Goal: Check status: Check status

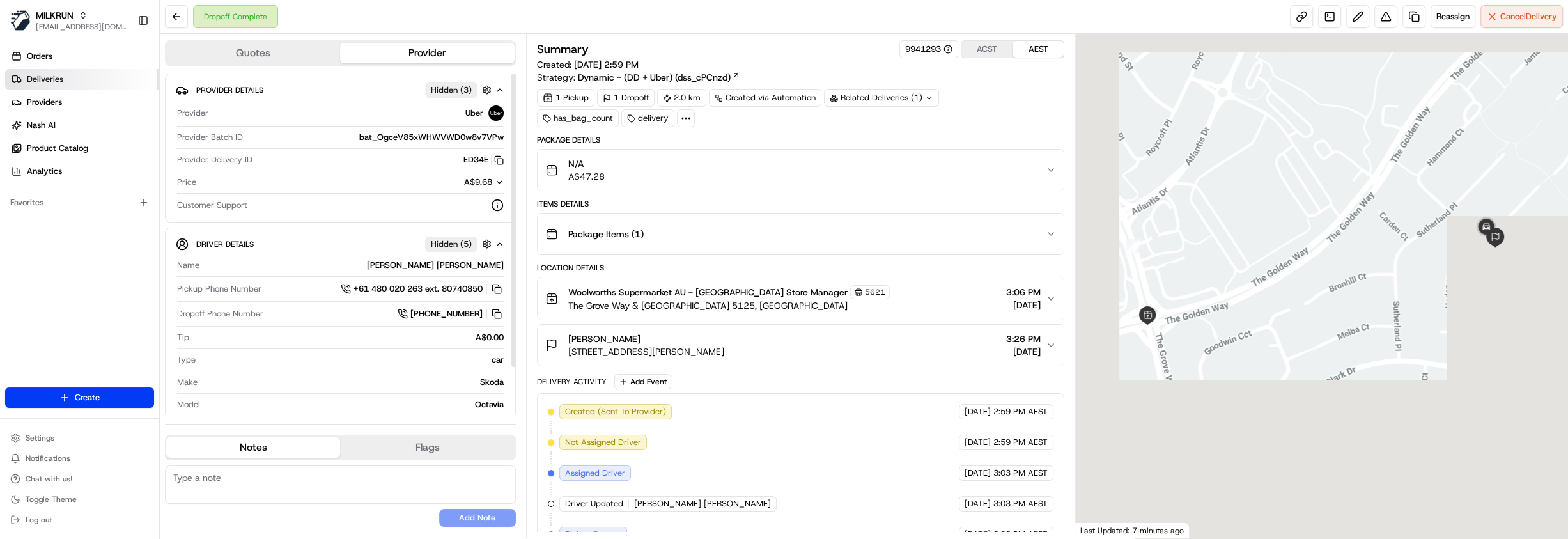
click at [92, 79] on link "Deliveries" at bounding box center [82, 79] width 154 height 21
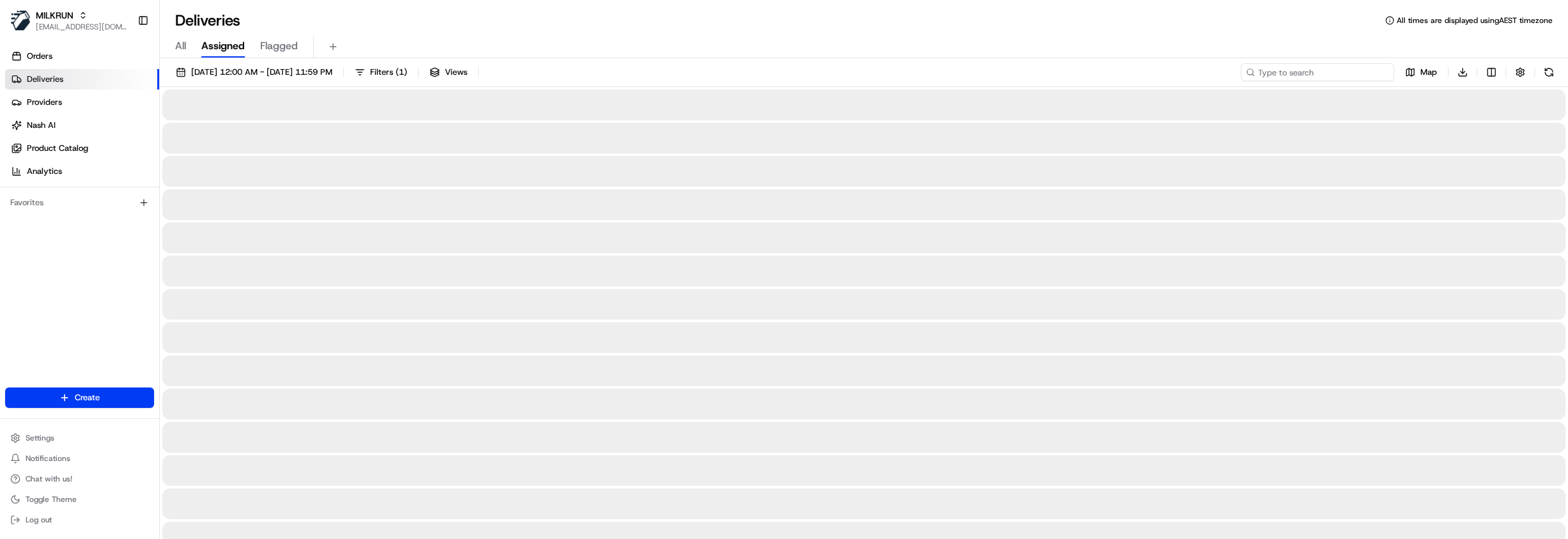
click at [1306, 75] on input at bounding box center [1318, 72] width 153 height 18
paste input "5ffcacf2-38c4-4a6f-af95-83e0d31892f1"
type input "5ffcacf2-38c4-4a6f-af95-83e0d31892f1"
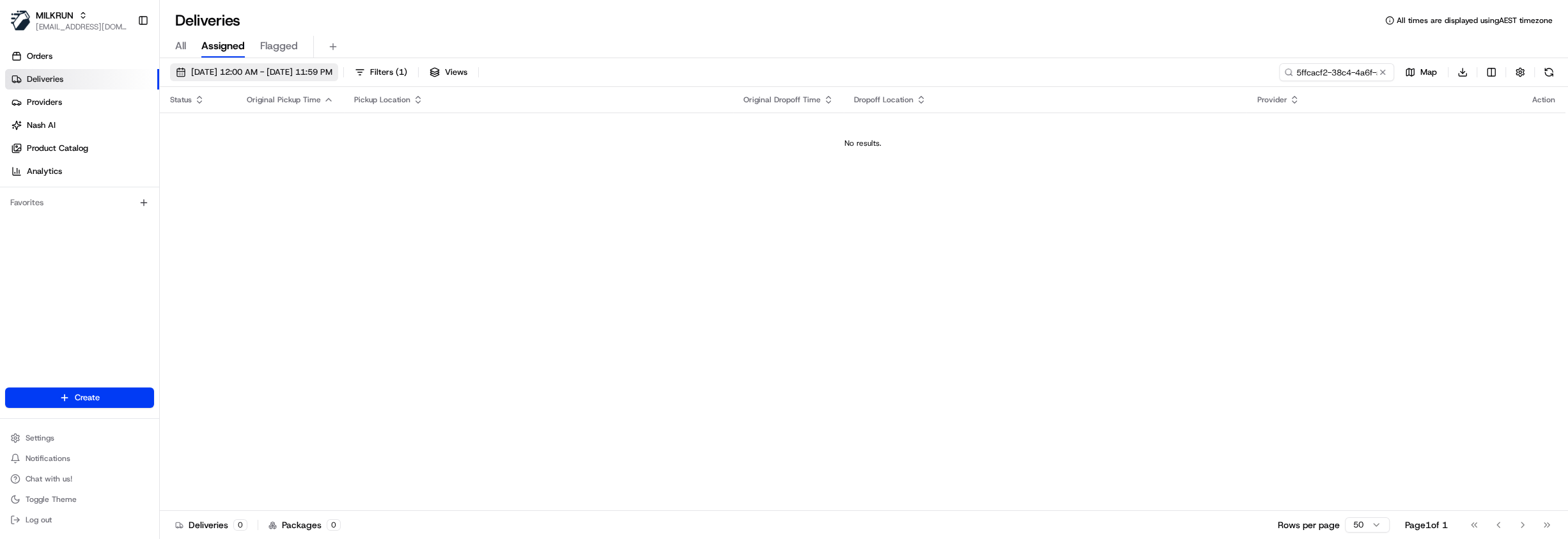
click at [332, 74] on span "23/08/2025 12:00 AM - 23/08/2025 11:59 PM" at bounding box center [261, 72] width 141 height 11
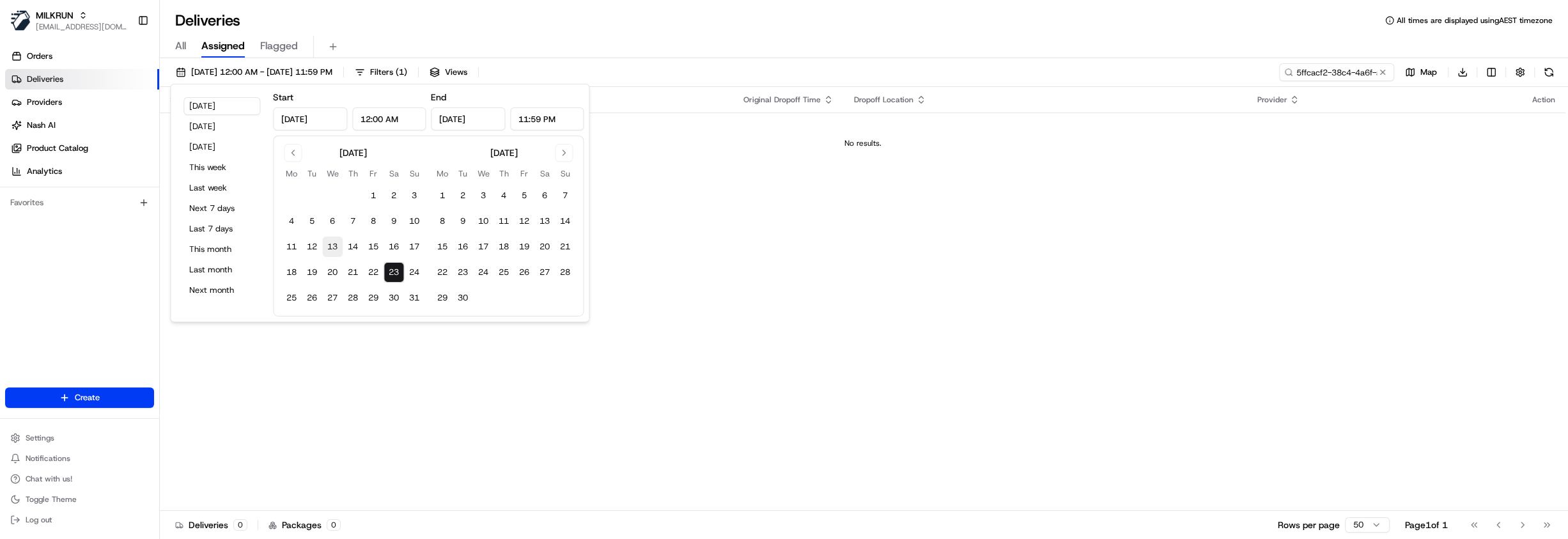
click at [327, 246] on button "13" at bounding box center [332, 246] width 21 height 21
type input "Aug 13, 2025"
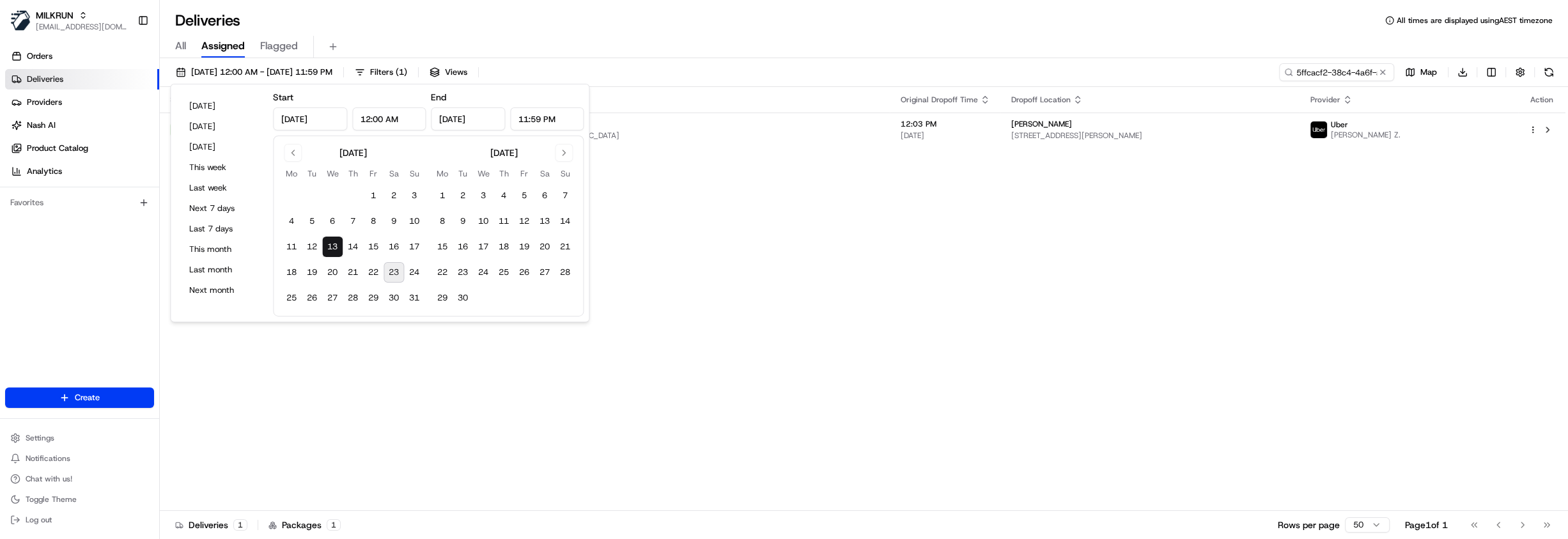
click at [856, 227] on div "Status Original Pickup Time Pickup Location Original Dropoff Time Dropoff Locat…" at bounding box center [862, 299] width 1406 height 424
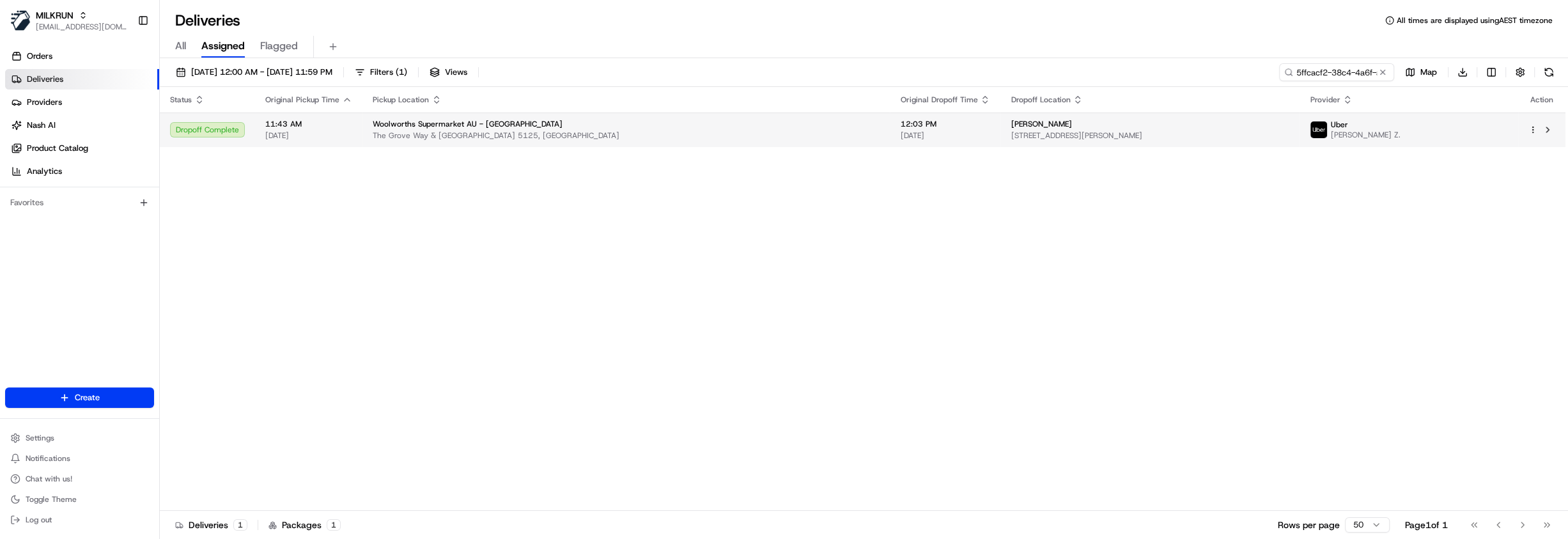
click at [799, 136] on span "The Grove Way & [GEOGRAPHIC_DATA] 5125, [GEOGRAPHIC_DATA]" at bounding box center [626, 136] width 507 height 10
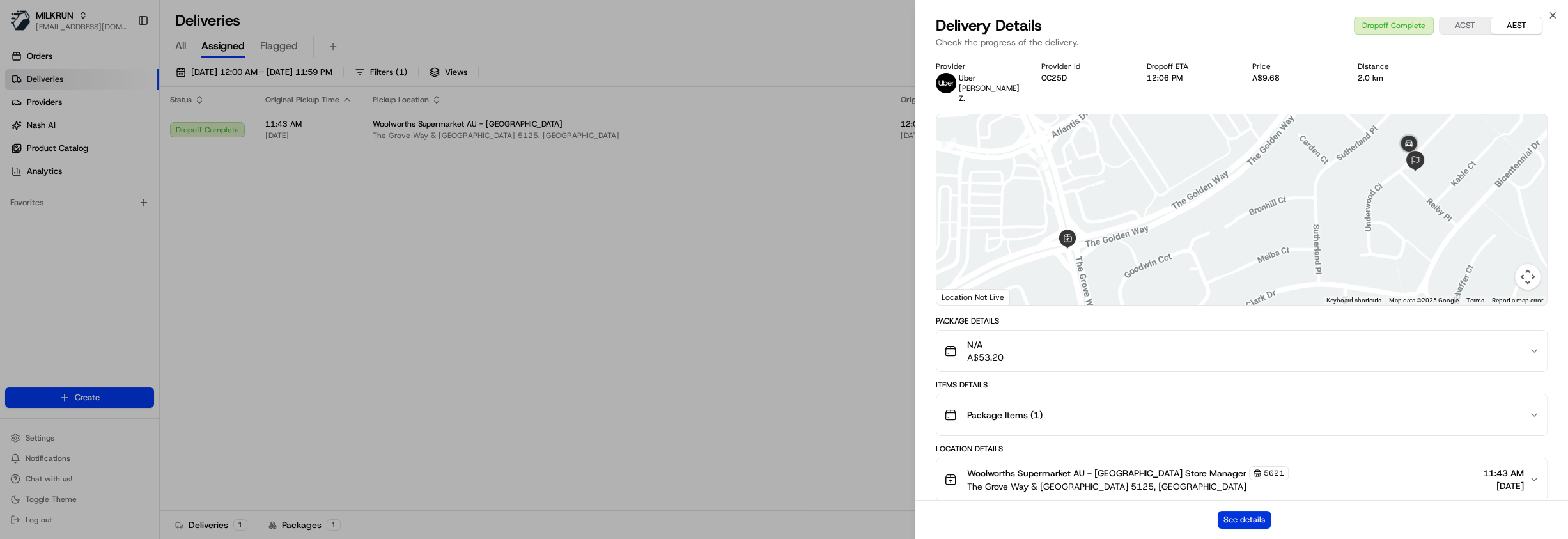
click at [1253, 518] on button "See details" at bounding box center [1244, 520] width 53 height 18
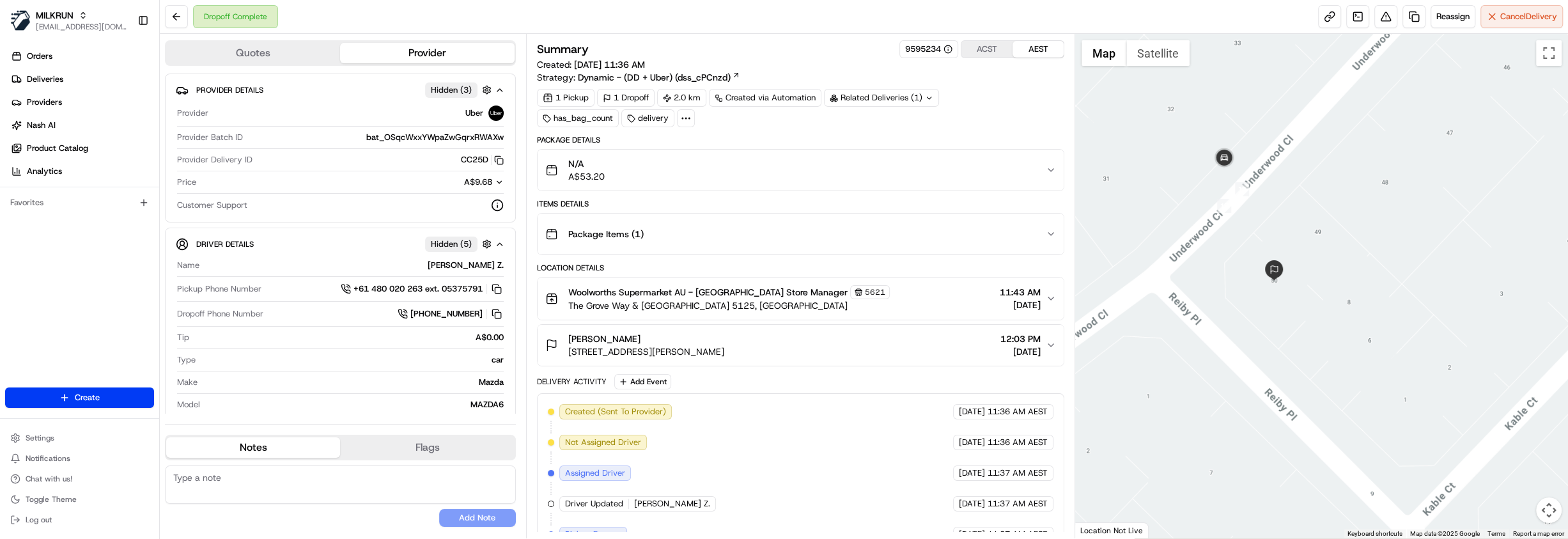
drag, startPoint x: 1532, startPoint y: 239, endPoint x: 1164, endPoint y: 255, distance: 368.3
click at [1164, 255] on div at bounding box center [1321, 286] width 493 height 505
click at [724, 352] on span "[STREET_ADDRESS][PERSON_NAME]" at bounding box center [646, 352] width 156 height 13
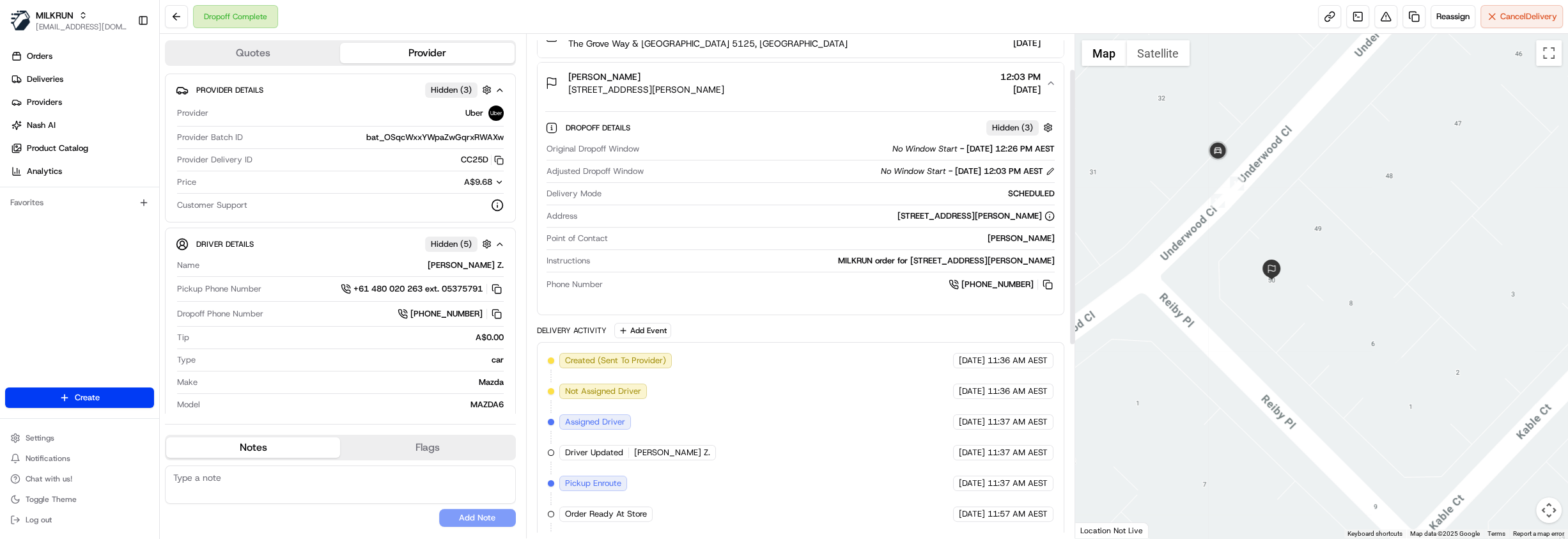
scroll to position [290, 0]
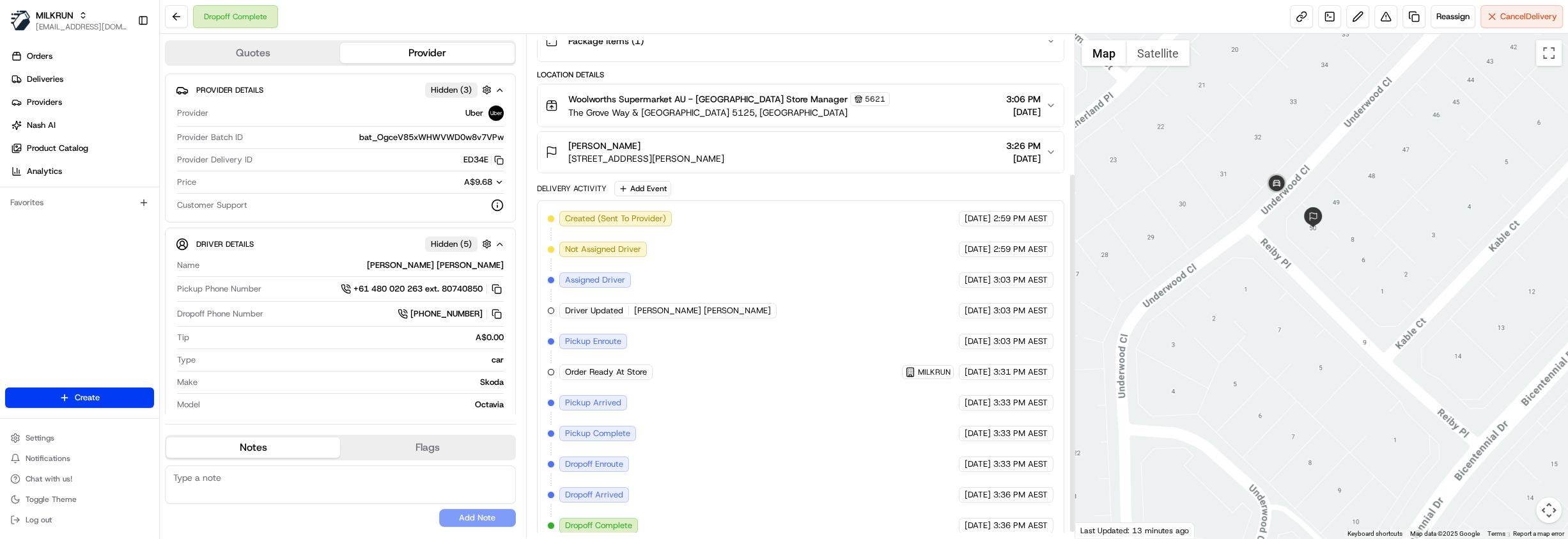
scroll to position [202, 0]
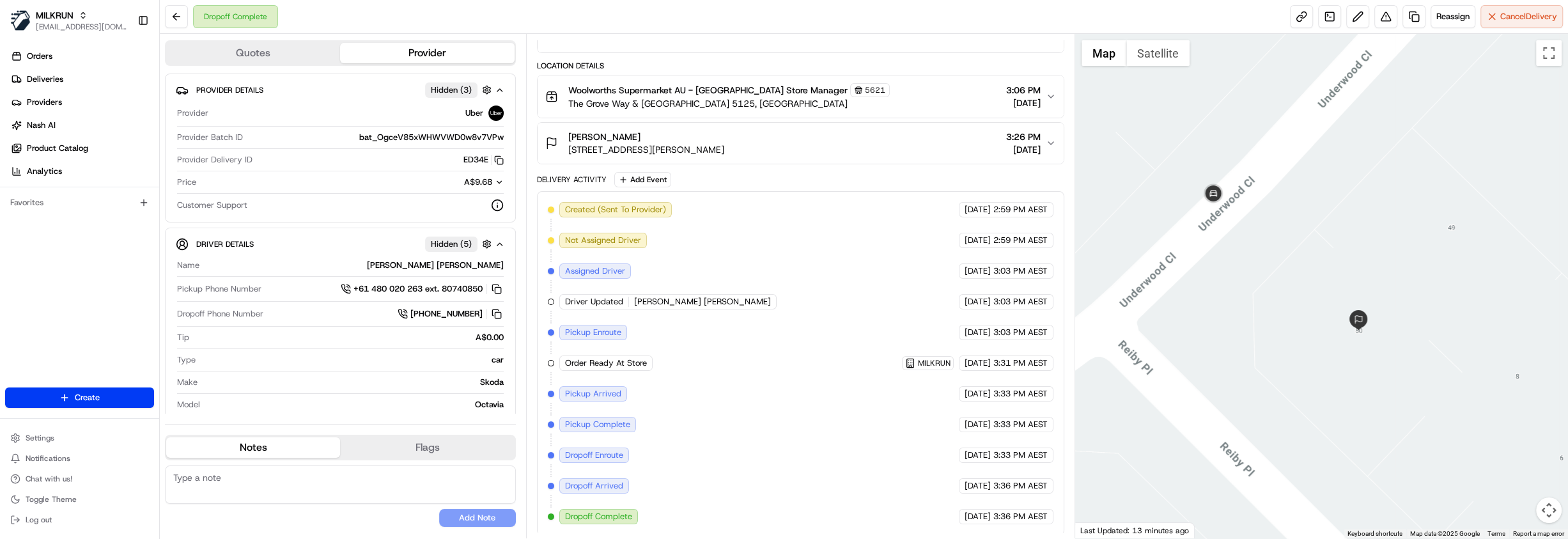
drag, startPoint x: 1295, startPoint y: 157, endPoint x: 1220, endPoint y: 321, distance: 180.3
click at [1220, 321] on div at bounding box center [1321, 286] width 493 height 505
drag, startPoint x: 562, startPoint y: 298, endPoint x: 757, endPoint y: 298, distance: 195.0
click at [757, 298] on div "Driver Updated KEVALKUMAR HITESHKUMAR P." at bounding box center [668, 302] width 217 height 16
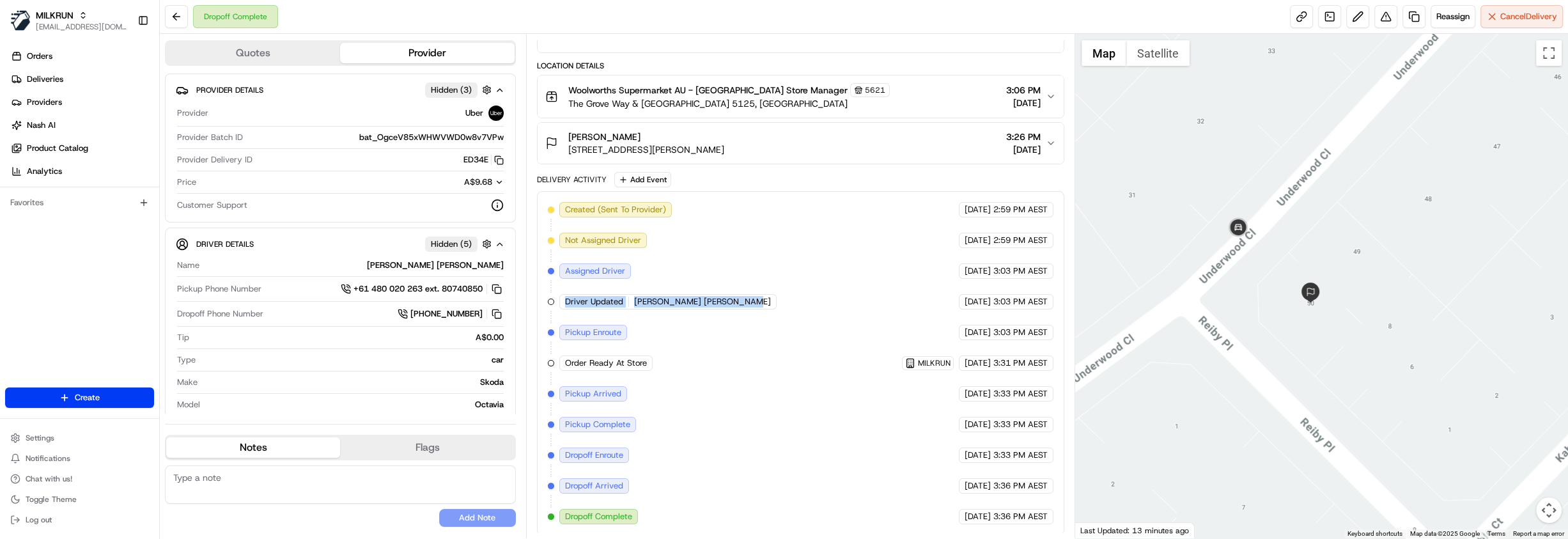
click at [788, 290] on div "Created (Sent To Provider) Uber 23/08/2025 2:59 PM AEST Not Assigned Driver Ube…" at bounding box center [800, 364] width 506 height 322
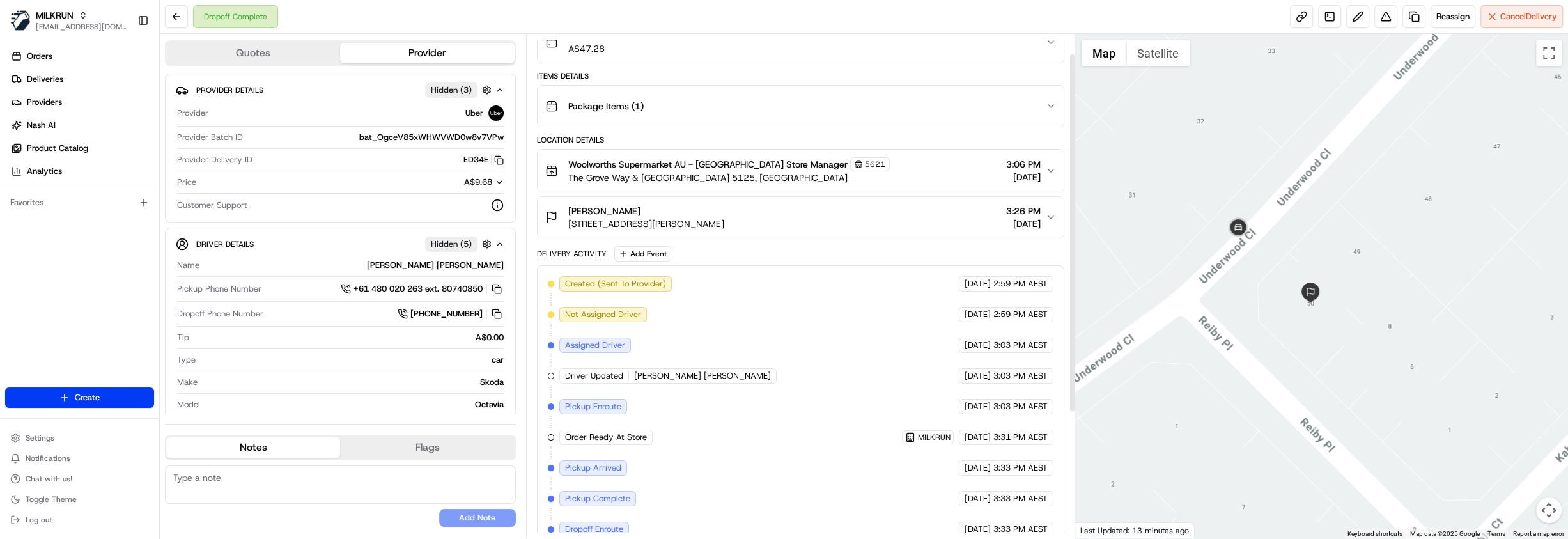
scroll to position [28, 0]
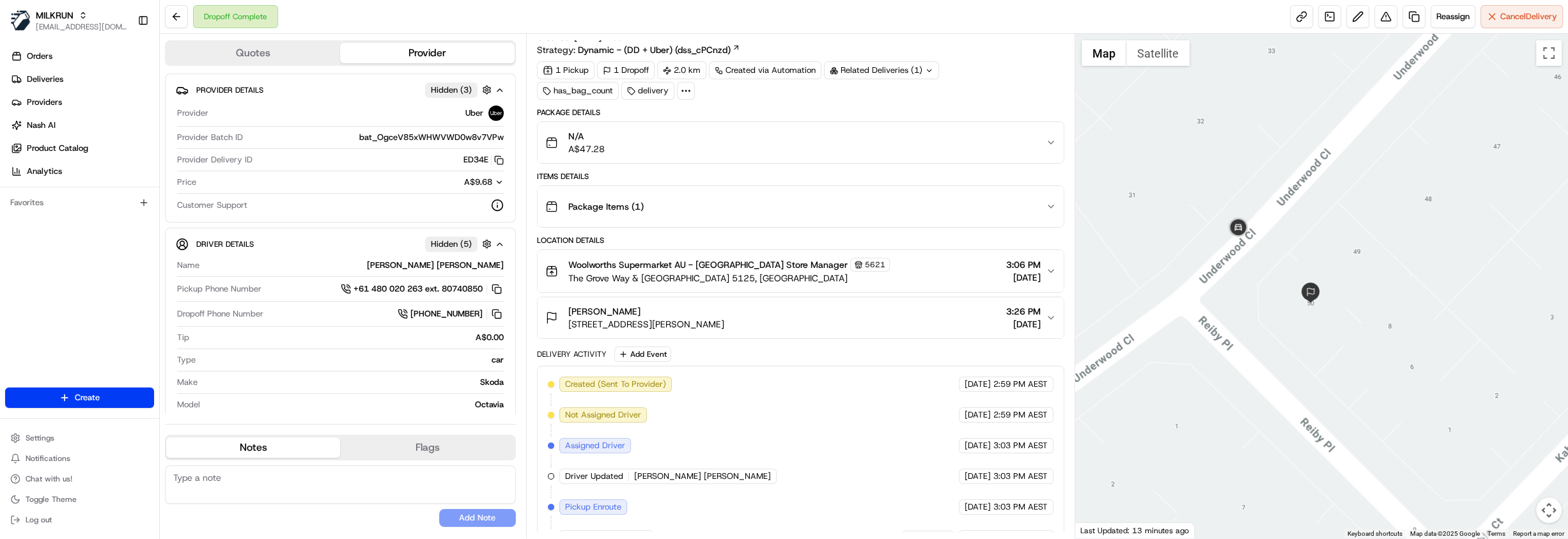
click at [683, 143] on div "N/A A$47.28" at bounding box center [795, 143] width 500 height 26
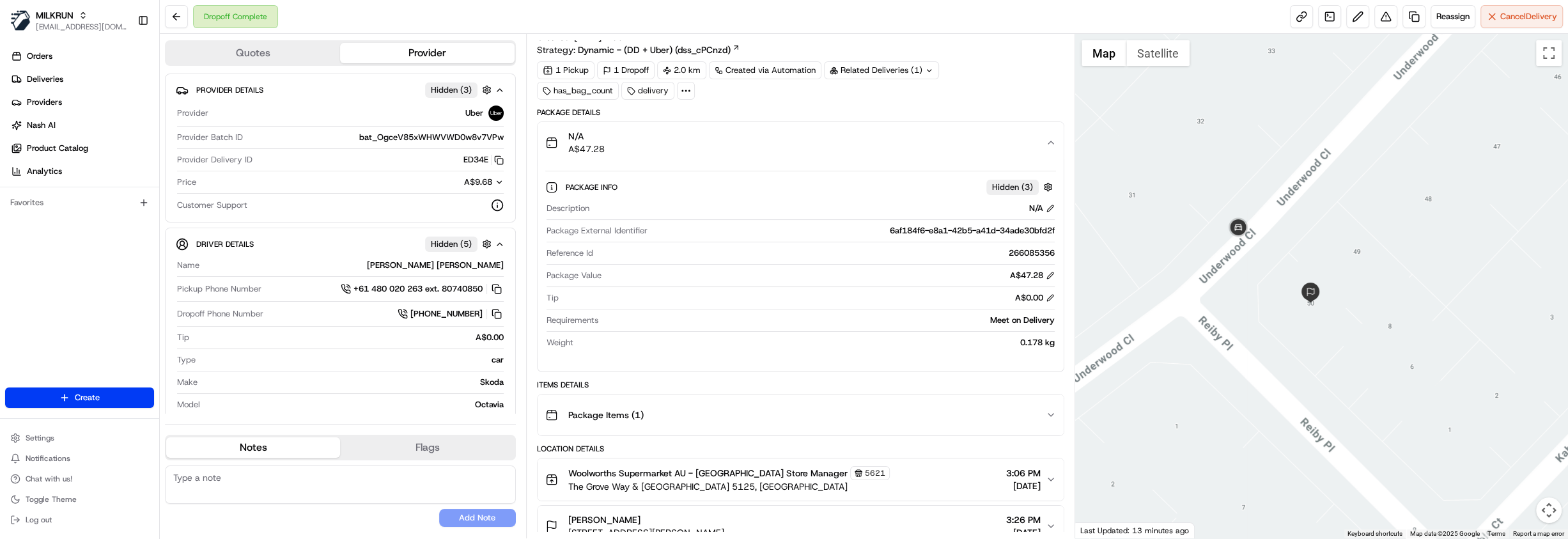
click at [683, 143] on div "N/A A$47.28" at bounding box center [795, 143] width 500 height 26
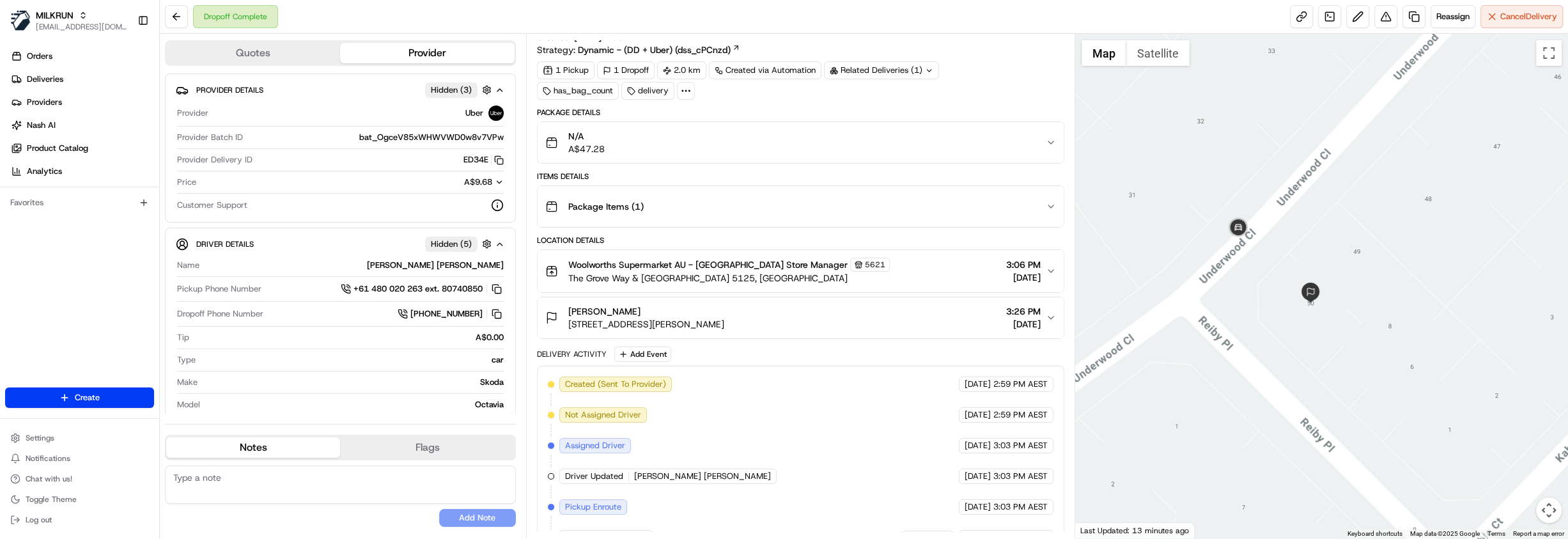
click at [687, 90] on icon at bounding box center [686, 91] width 11 height 11
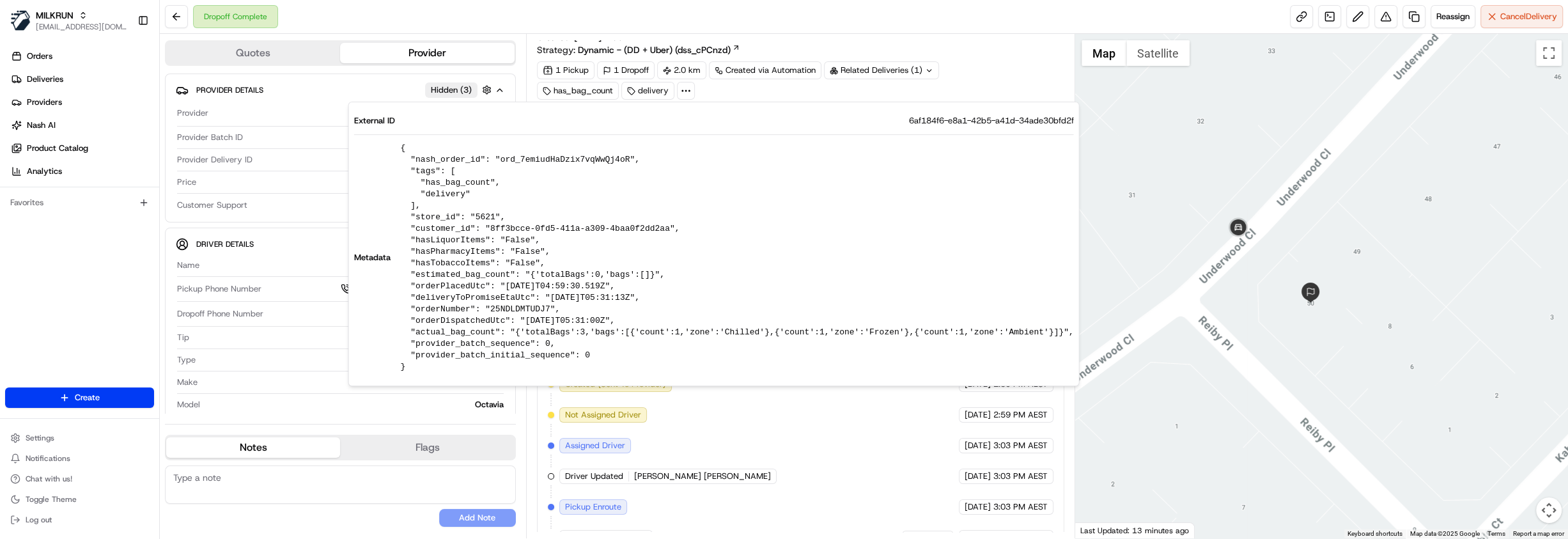
click at [1005, 85] on div "1 Pickup 1 Dropoff 2.0 km Created via Automation Related Deliveries (1) has_bag…" at bounding box center [800, 80] width 527 height 38
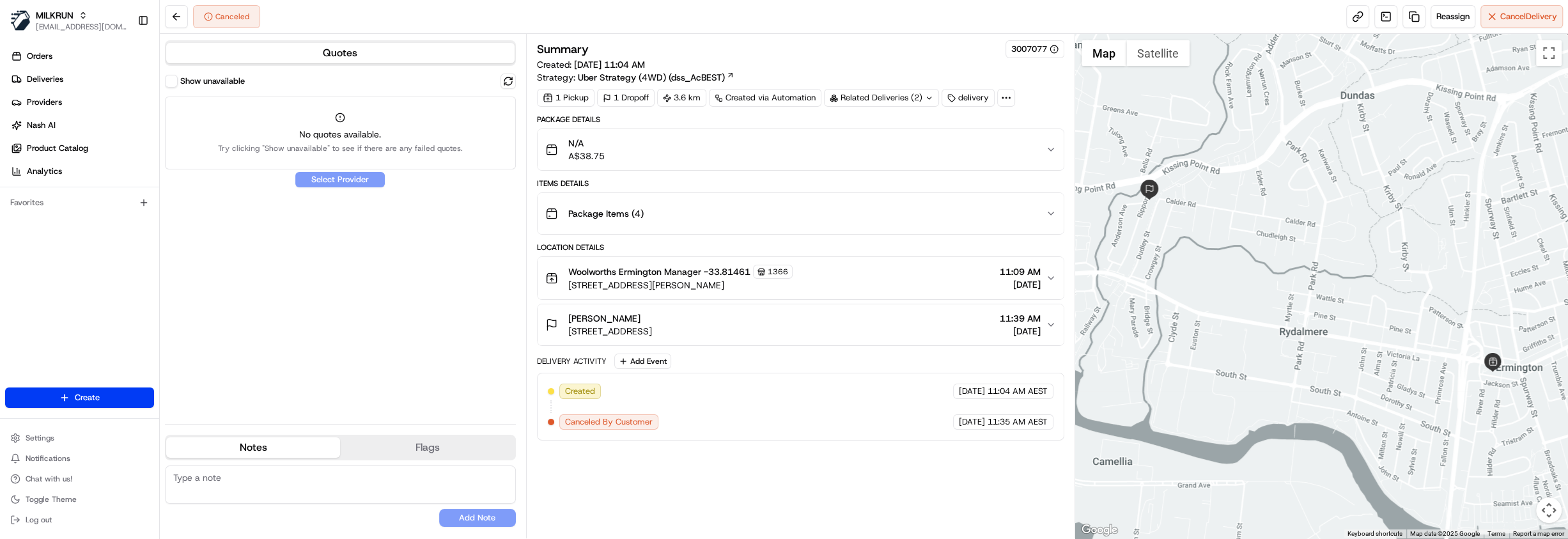
click at [869, 95] on div "Related Deliveries (2)" at bounding box center [881, 97] width 115 height 18
click at [905, 143] on span "job_GjXc4mVctritN3tomwkydn" at bounding box center [915, 149] width 119 height 11
click at [95, 75] on link "Deliveries" at bounding box center [82, 79] width 154 height 21
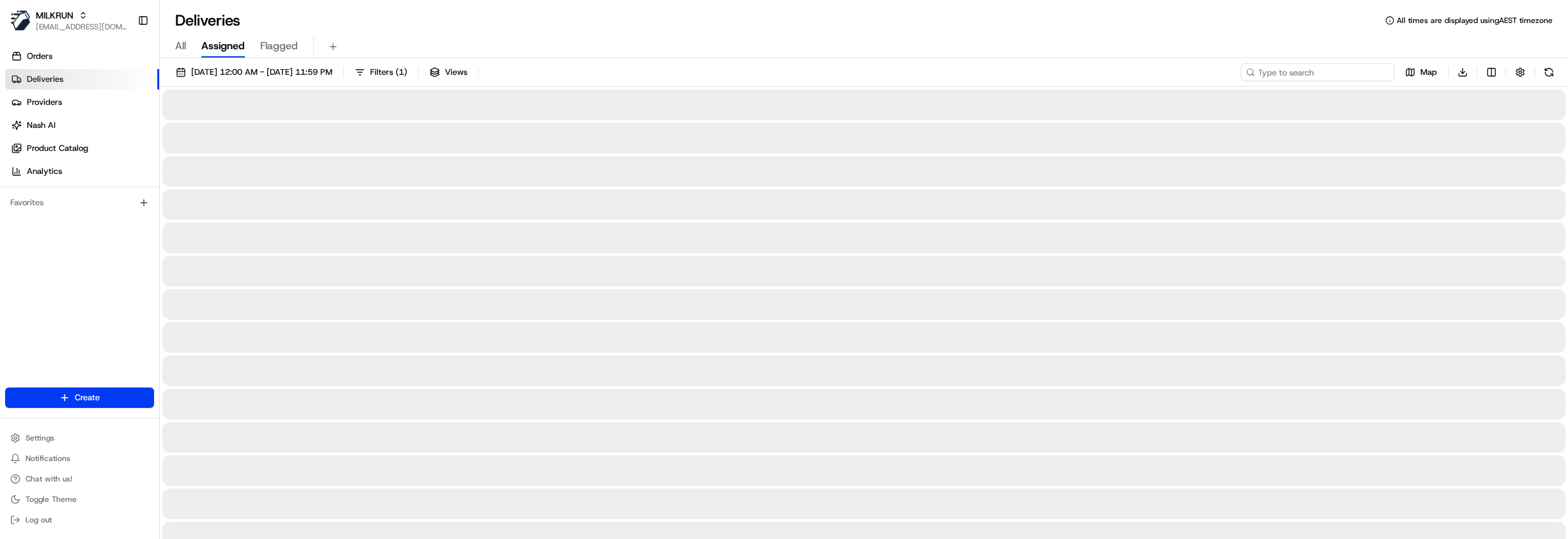
click at [1355, 76] on input at bounding box center [1318, 72] width 153 height 18
paste input "f654e8d1-613b-4d27-a5a5-3ed30963da06"
type input "f654e8d1-613b-4d27-a5a5-3ed30963da06"
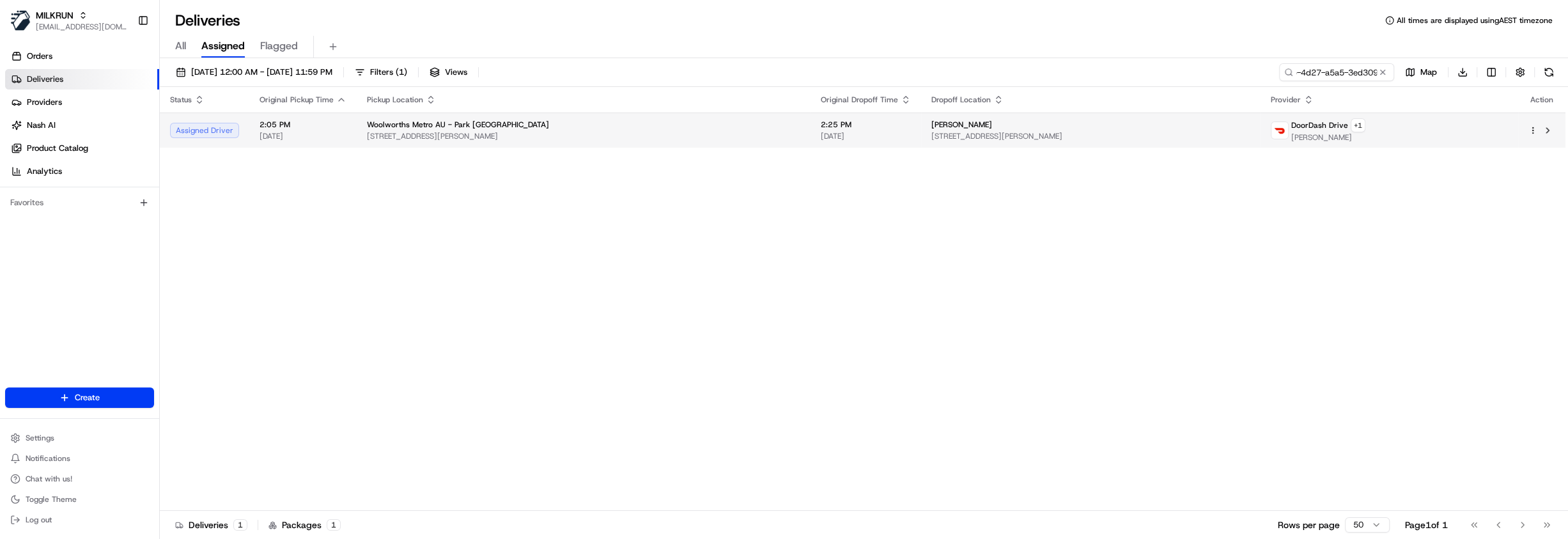
click at [561, 128] on div "Woolworths Metro AU - Park Sydney Metro" at bounding box center [583, 124] width 434 height 10
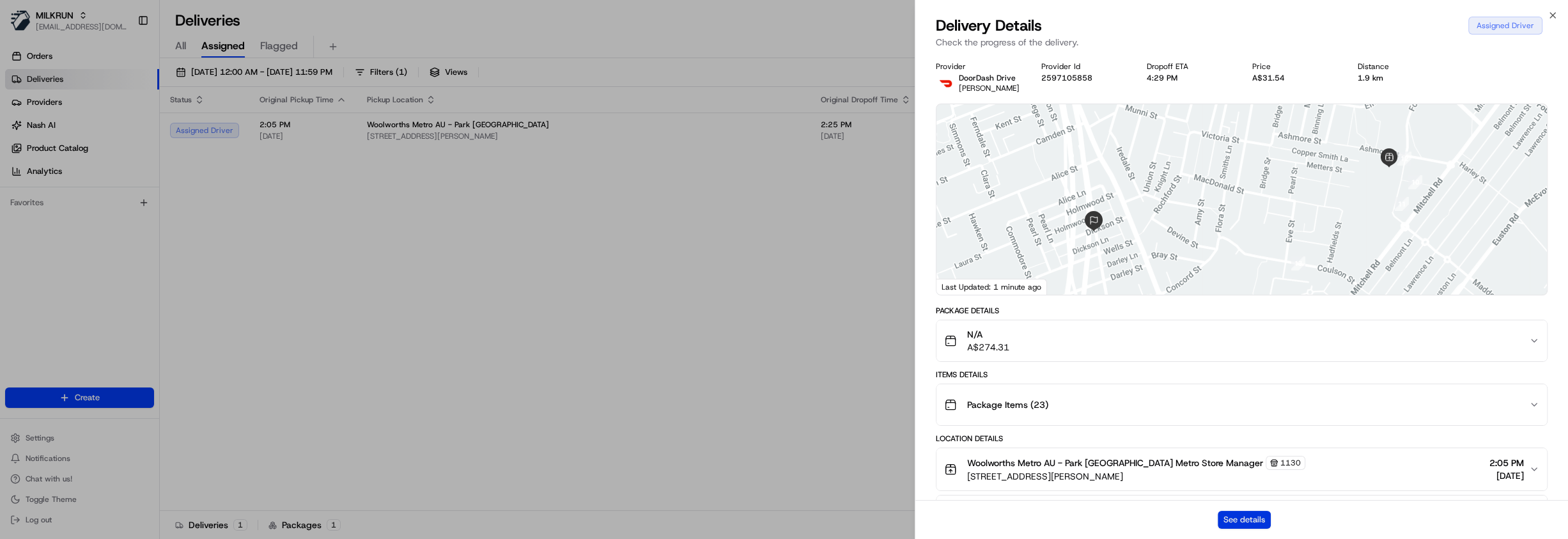
click at [1257, 520] on button "See details" at bounding box center [1244, 520] width 53 height 18
click at [1249, 516] on button "See details" at bounding box center [1244, 520] width 53 height 18
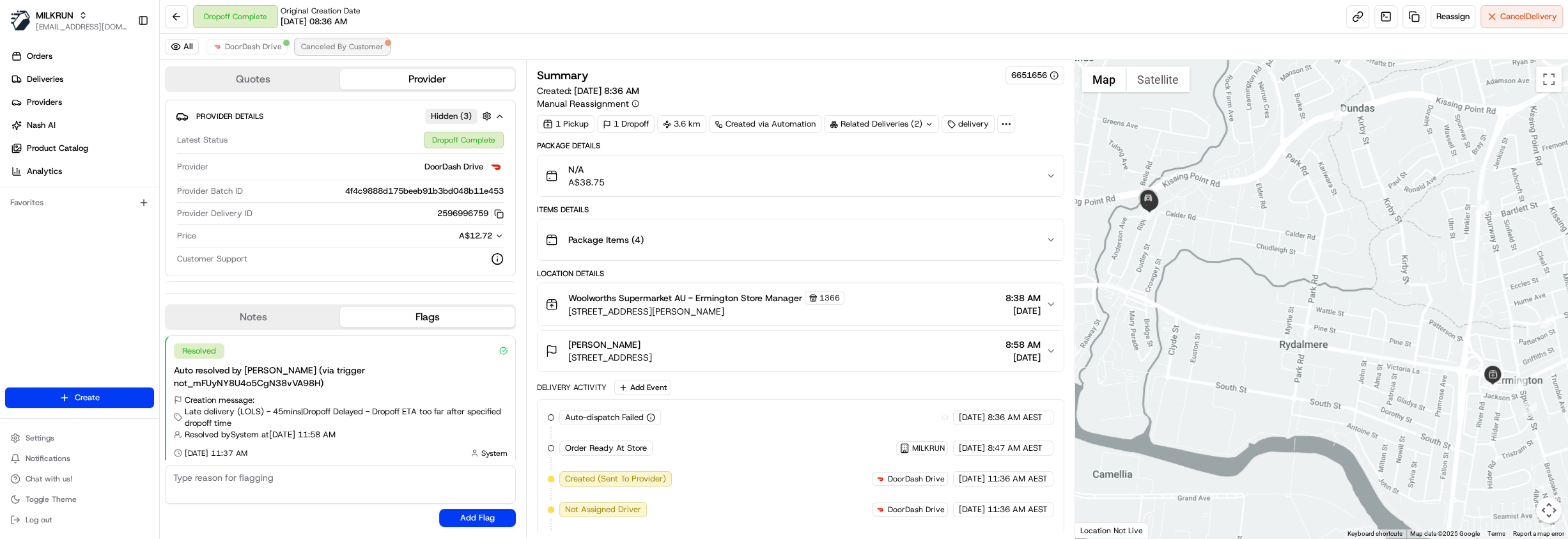
click at [320, 51] on span "Canceled By Customer" at bounding box center [342, 47] width 82 height 10
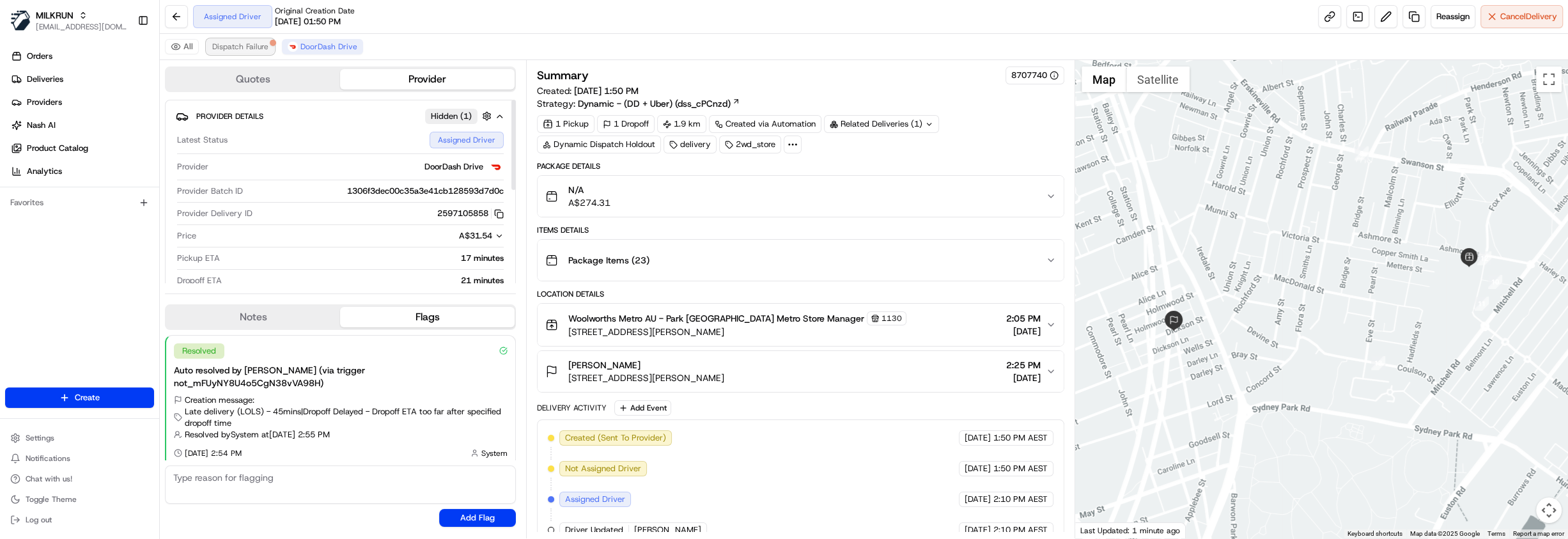
click at [236, 43] on span "Dispatch Failure" at bounding box center [240, 47] width 56 height 10
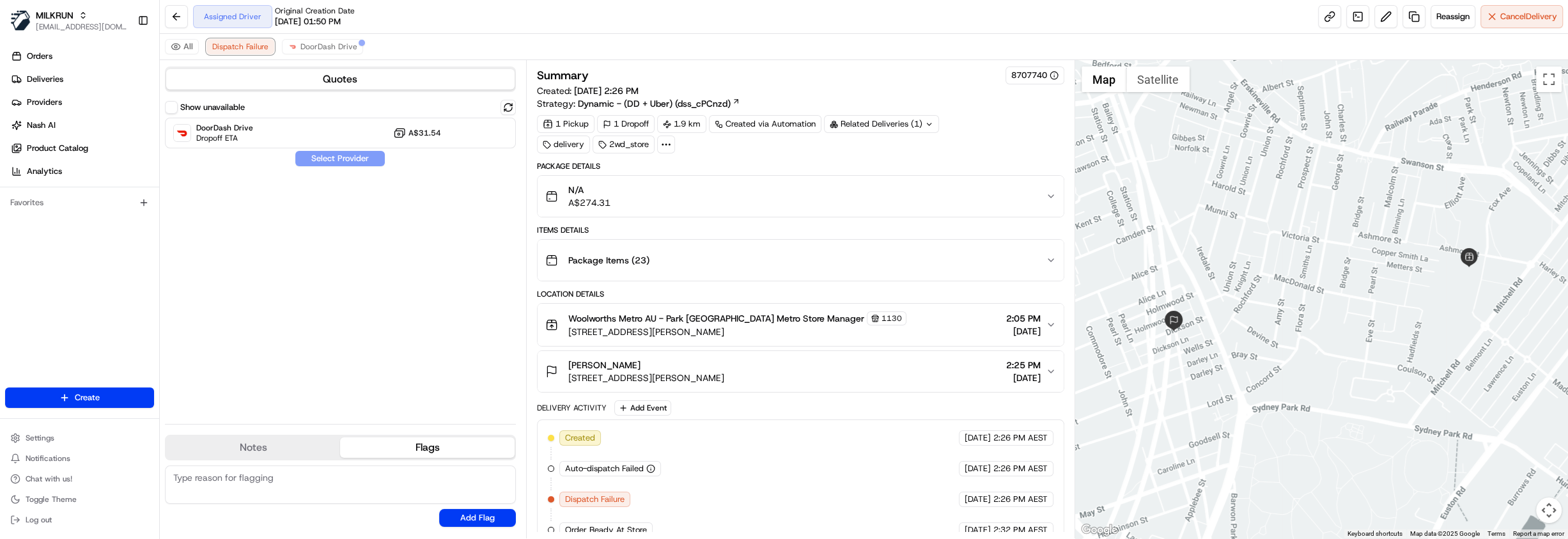
scroll to position [45, 0]
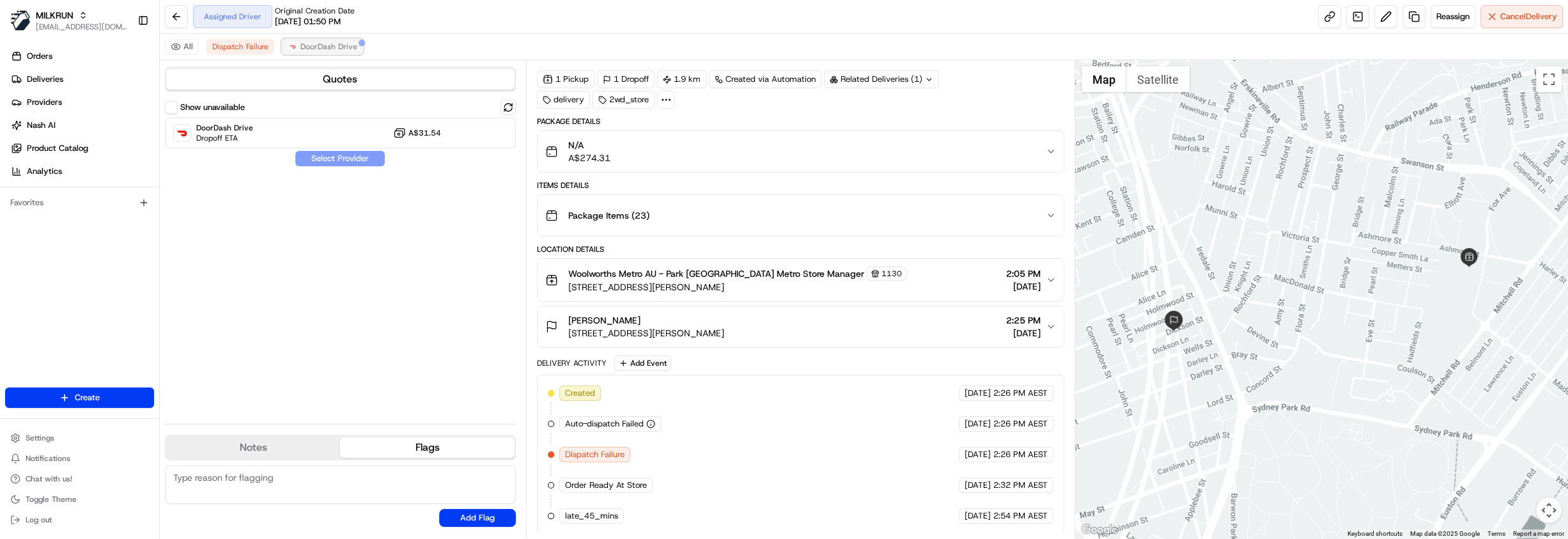
click at [322, 45] on span "DoorDash Drive" at bounding box center [328, 47] width 57 height 10
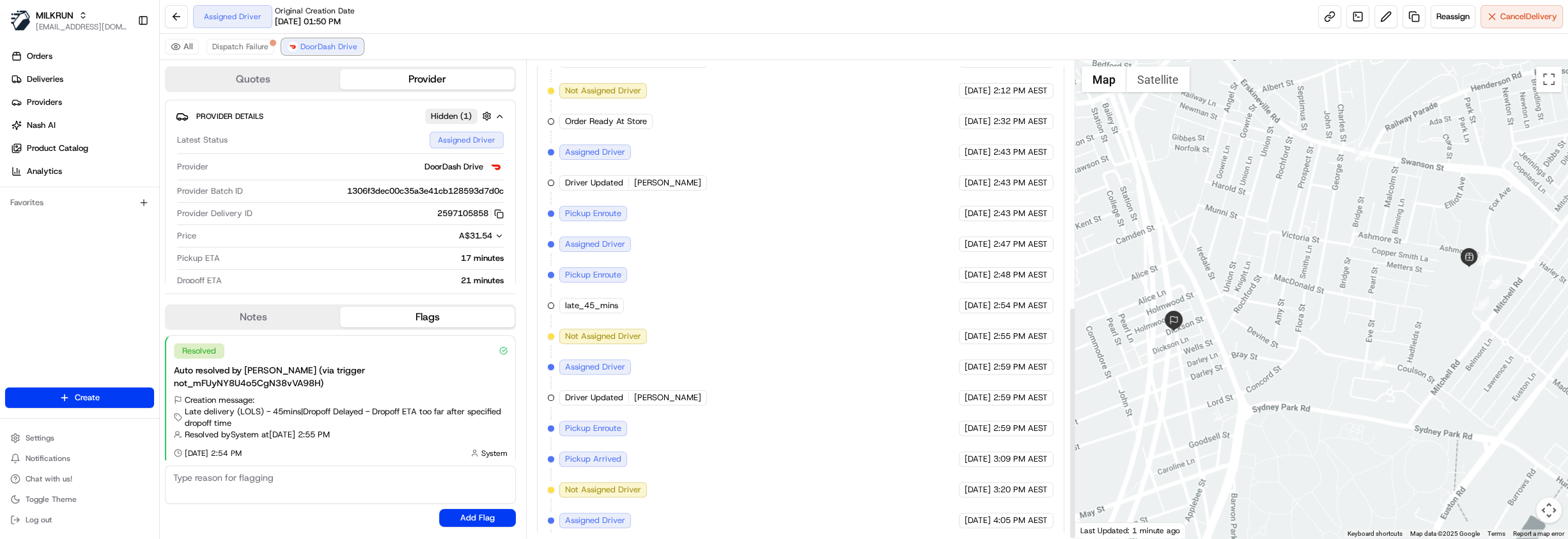
scroll to position [503, 0]
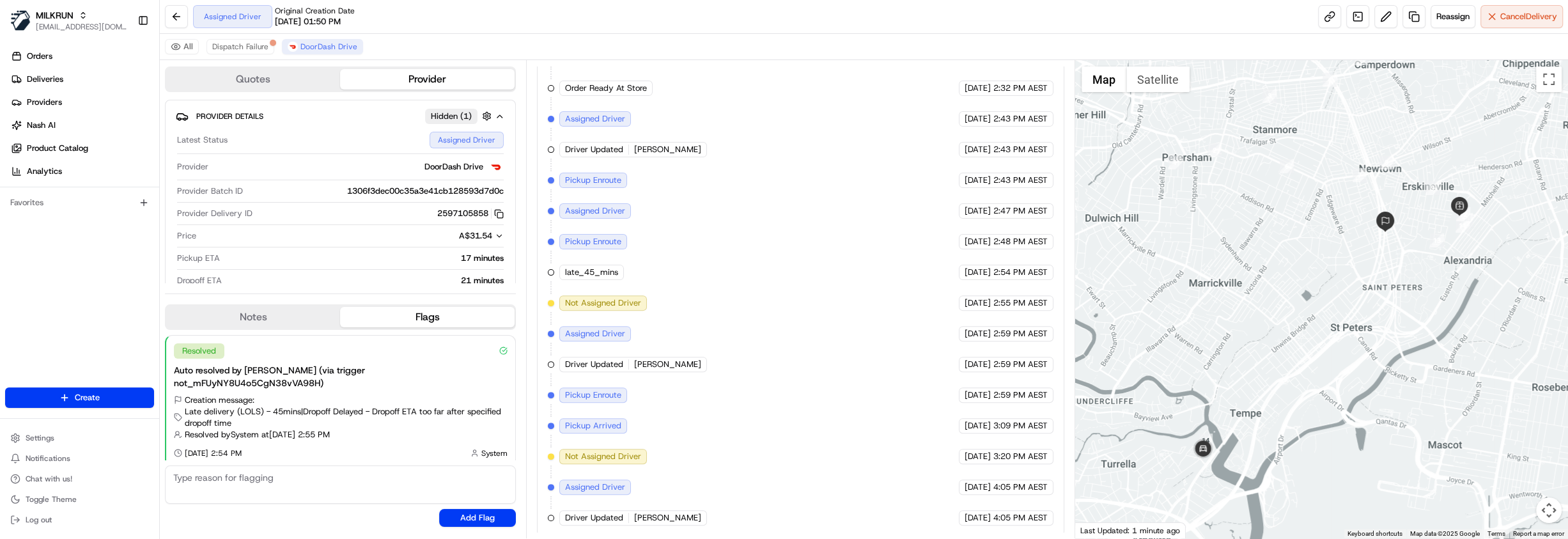
drag, startPoint x: 1122, startPoint y: 464, endPoint x: 1219, endPoint y: 462, distance: 97.0
click at [1219, 462] on div at bounding box center [1321, 300] width 493 height 479
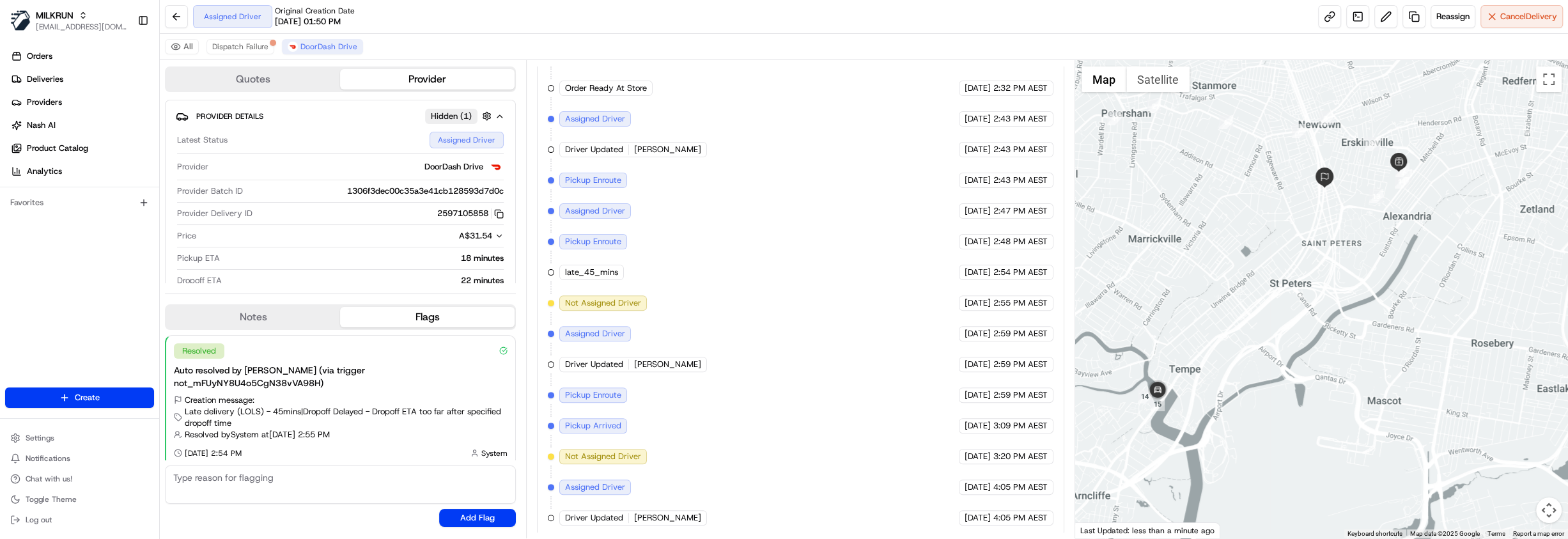
drag, startPoint x: 1366, startPoint y: 229, endPoint x: 1227, endPoint y: 328, distance: 170.7
click at [1227, 328] on div at bounding box center [1321, 300] width 493 height 479
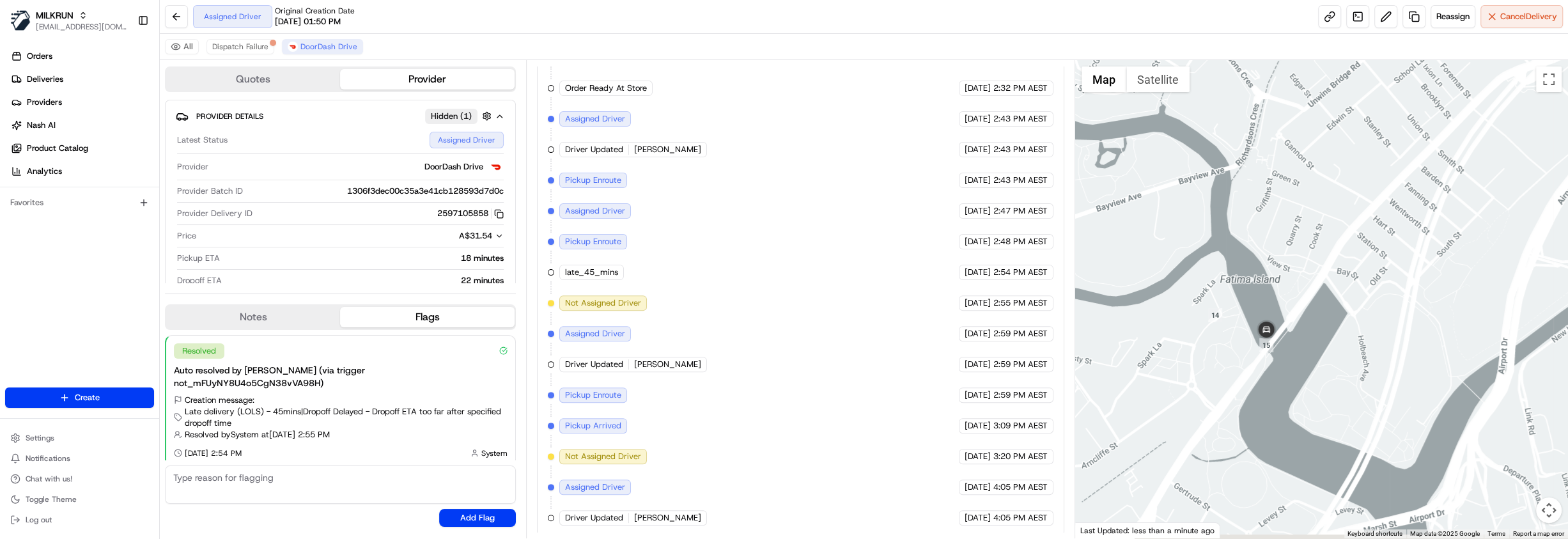
drag, startPoint x: 1177, startPoint y: 403, endPoint x: 1381, endPoint y: 321, distance: 219.9
click at [1381, 321] on div at bounding box center [1321, 300] width 493 height 479
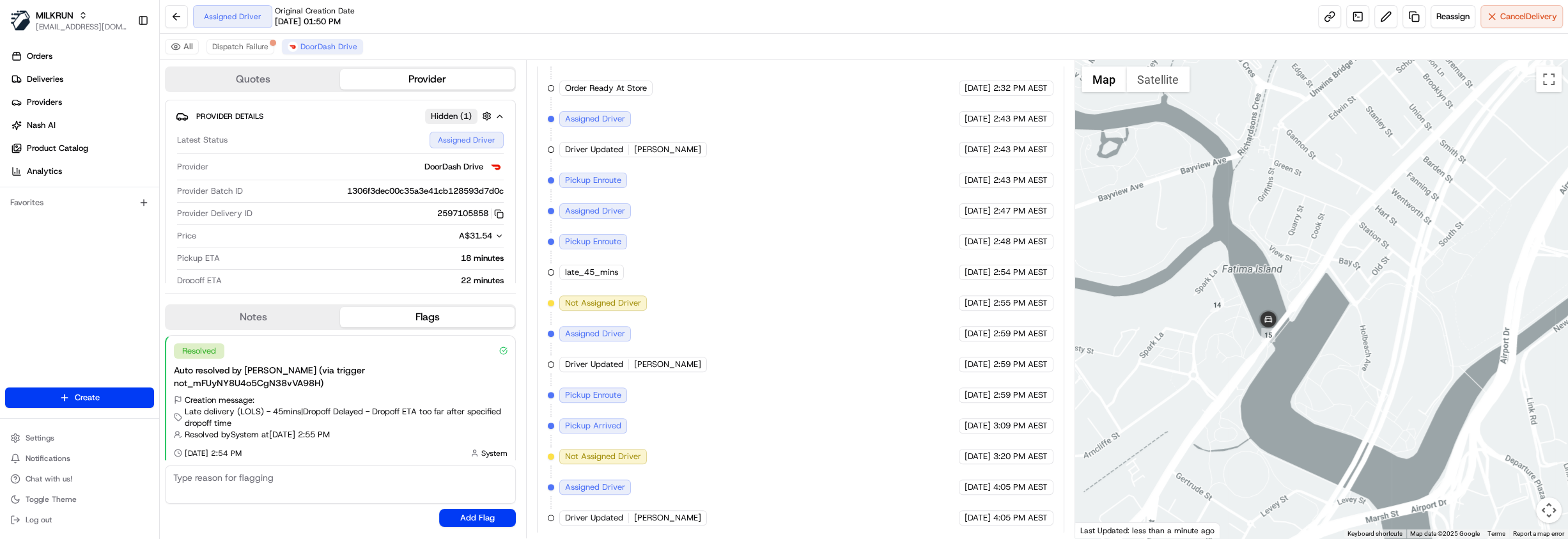
drag, startPoint x: 1357, startPoint y: 163, endPoint x: 1319, endPoint y: 271, distance: 114.5
click at [1319, 271] on div at bounding box center [1321, 300] width 493 height 479
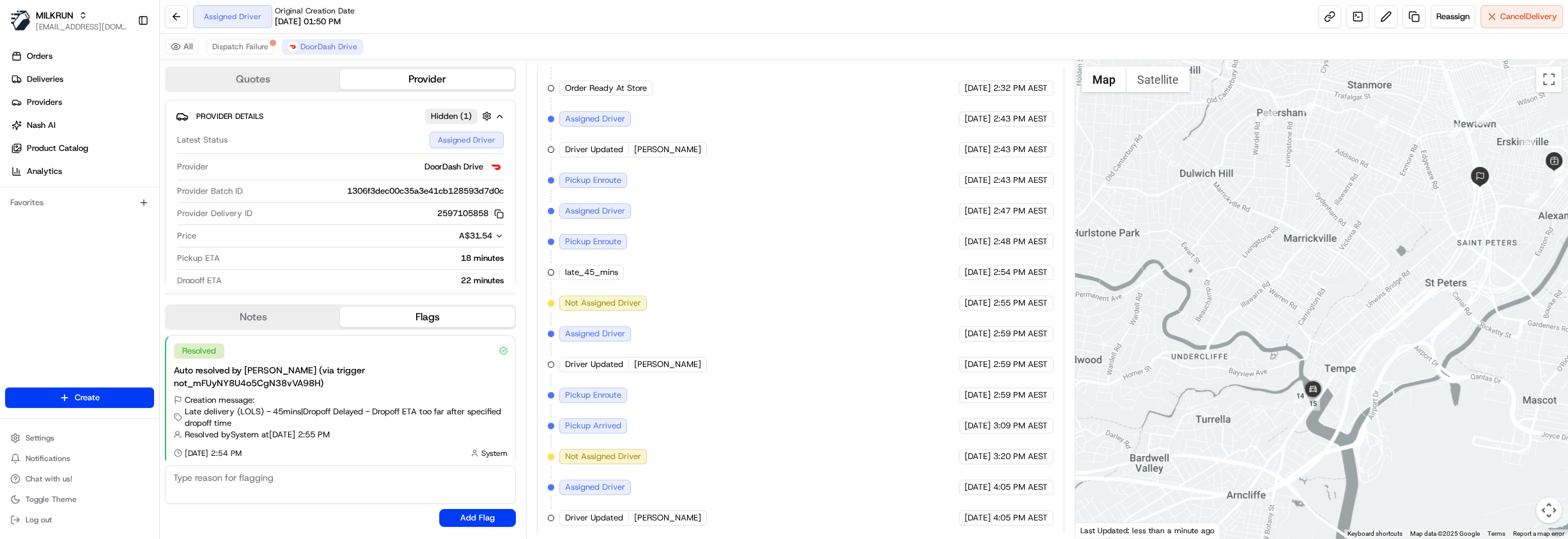
drag, startPoint x: 1418, startPoint y: 241, endPoint x: 1381, endPoint y: 293, distance: 63.8
click at [1381, 293] on div at bounding box center [1321, 300] width 493 height 479
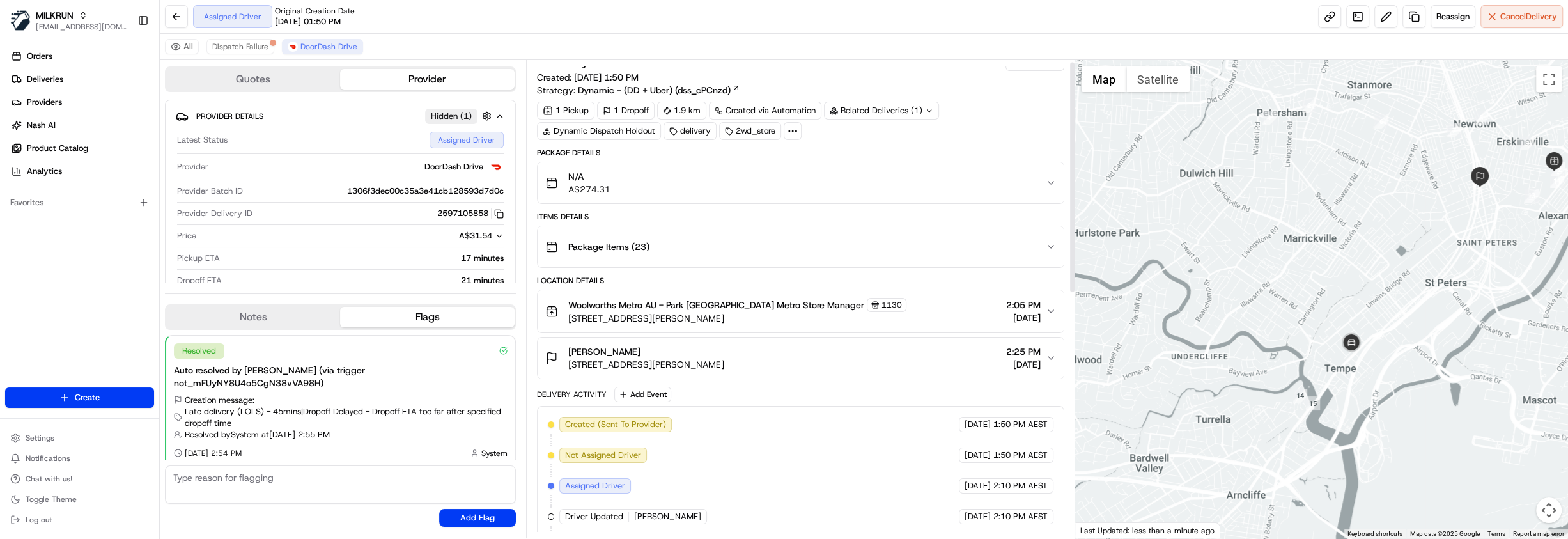
scroll to position [0, 0]
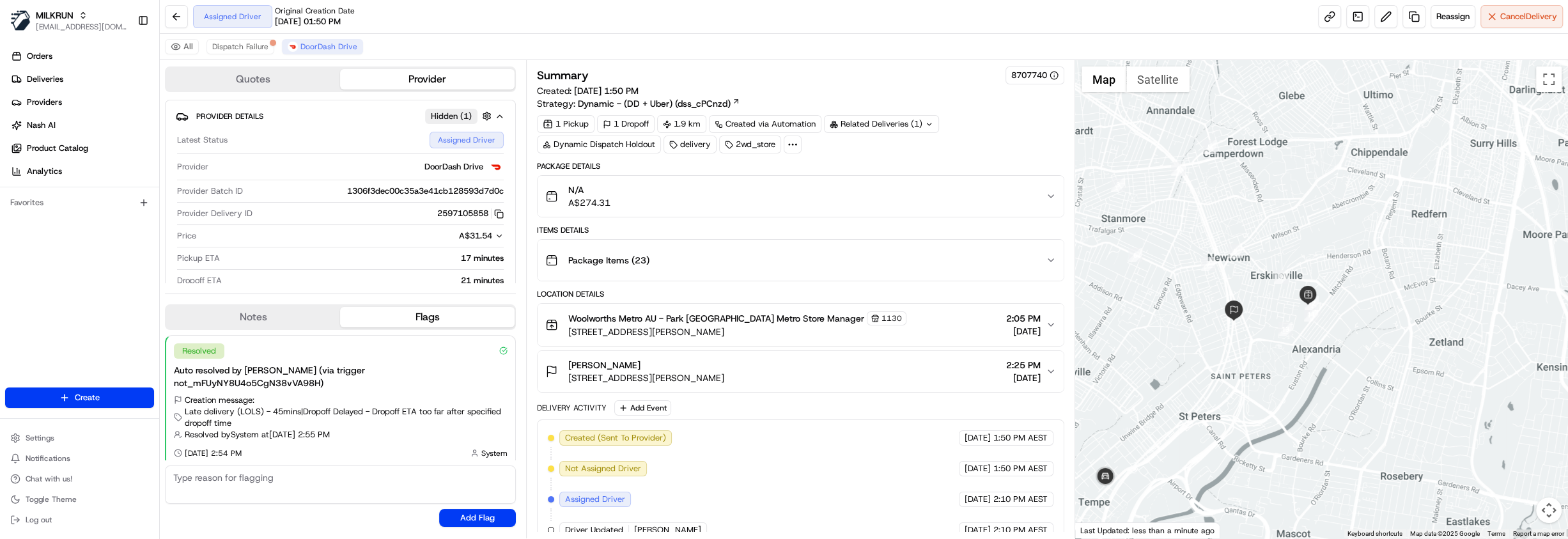
drag, startPoint x: 1429, startPoint y: 266, endPoint x: 1190, endPoint y: 395, distance: 271.6
click at [1190, 395] on div at bounding box center [1321, 300] width 493 height 479
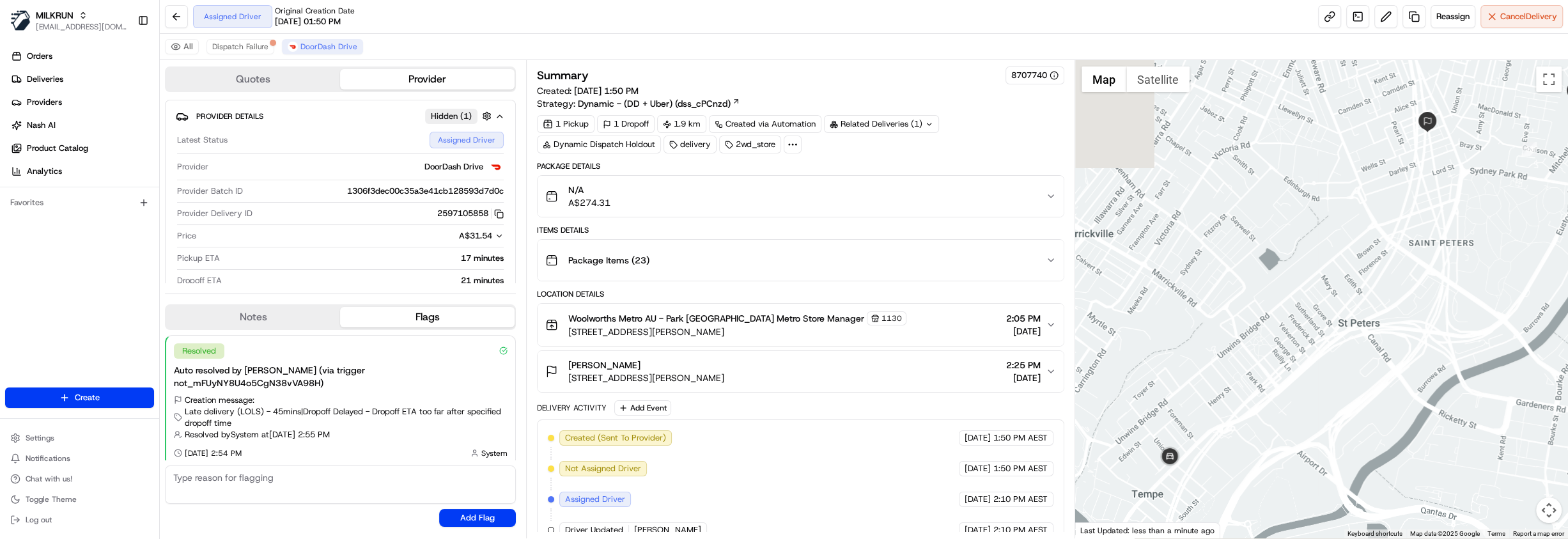
drag, startPoint x: 1201, startPoint y: 440, endPoint x: 1369, endPoint y: 354, distance: 188.7
click at [1369, 354] on div at bounding box center [1321, 300] width 493 height 479
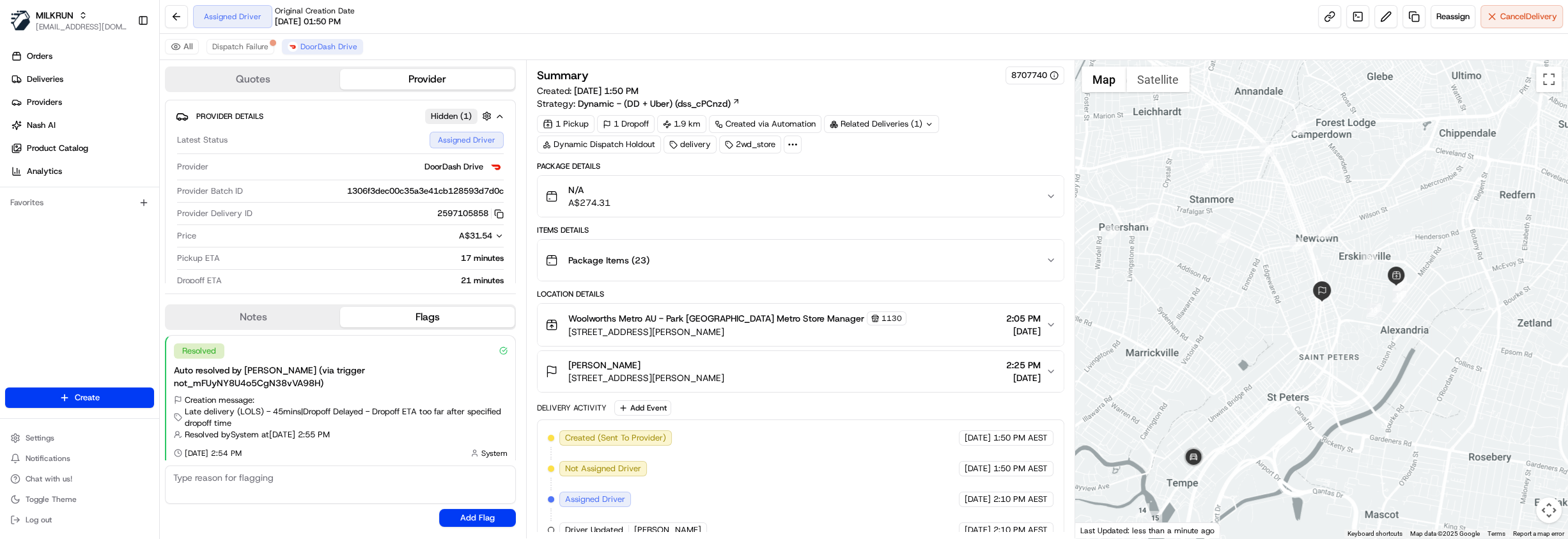
drag, startPoint x: 1420, startPoint y: 362, endPoint x: 1357, endPoint y: 384, distance: 66.7
click at [1357, 384] on div at bounding box center [1321, 300] width 493 height 479
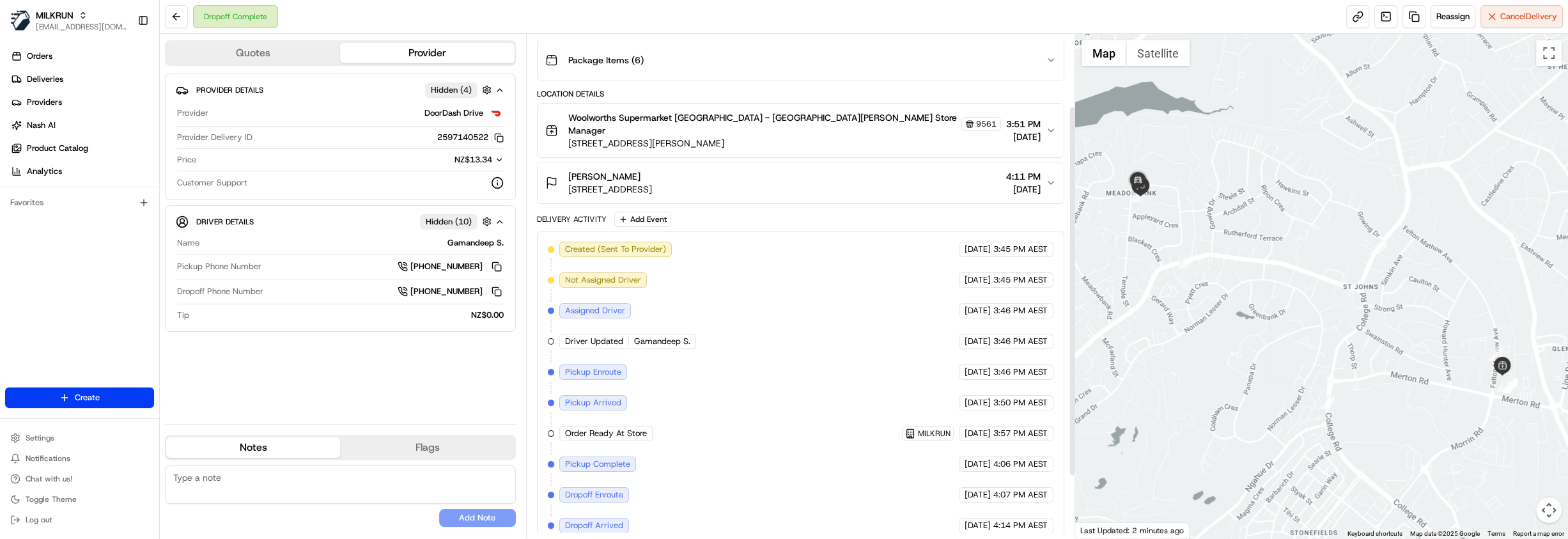
scroll to position [182, 0]
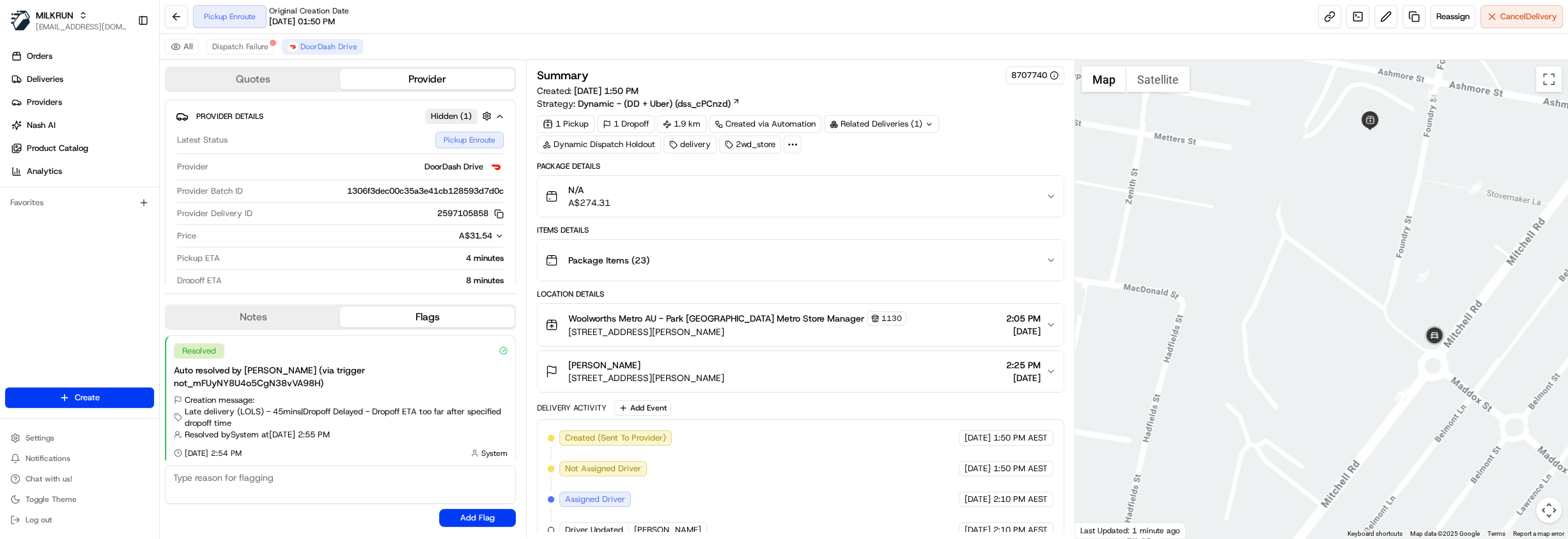
drag, startPoint x: 1508, startPoint y: 287, endPoint x: 1471, endPoint y: 348, distance: 71.3
click at [1471, 348] on div at bounding box center [1321, 300] width 493 height 479
